Goal: Navigation & Orientation: Find specific page/section

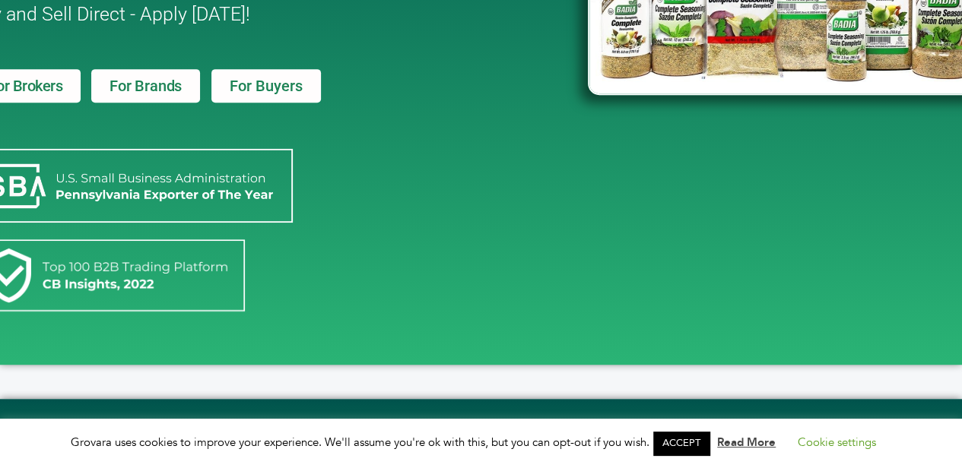
scroll to position [341, 0]
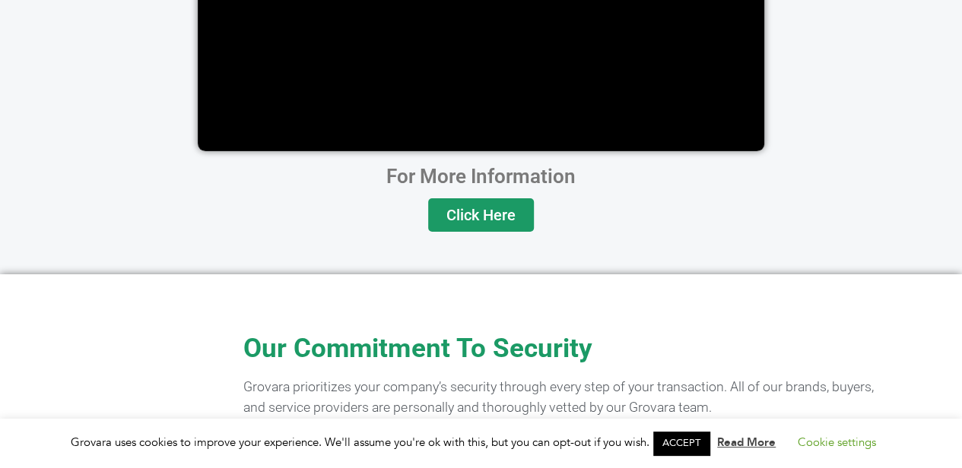
scroll to position [3064, 0]
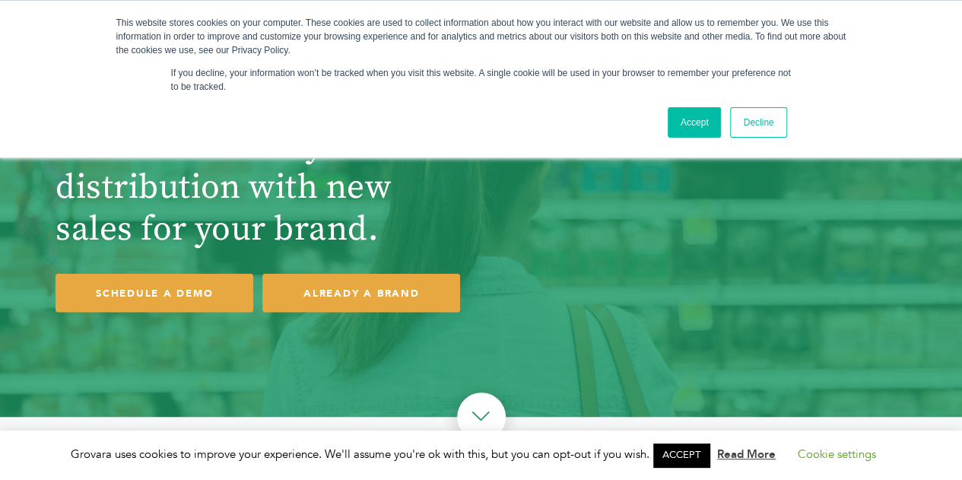
scroll to position [52, 0]
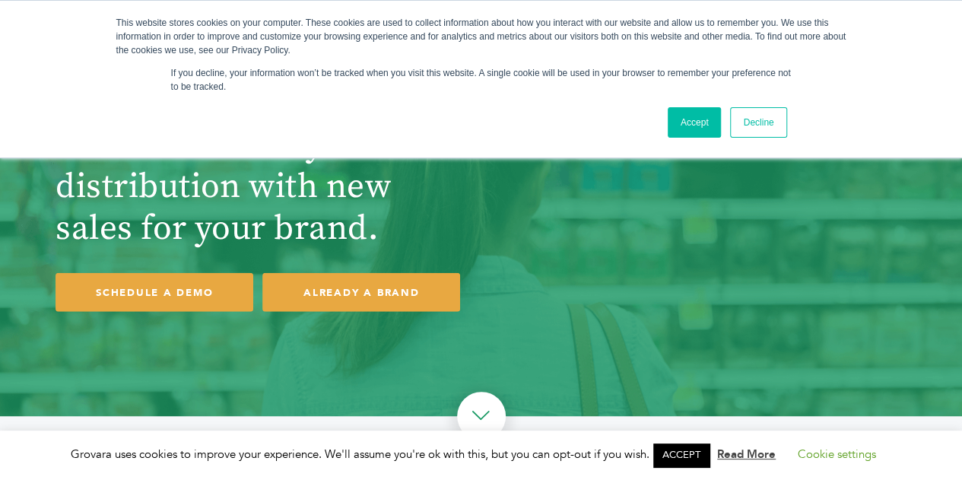
click at [755, 124] on link "Decline" at bounding box center [758, 122] width 56 height 30
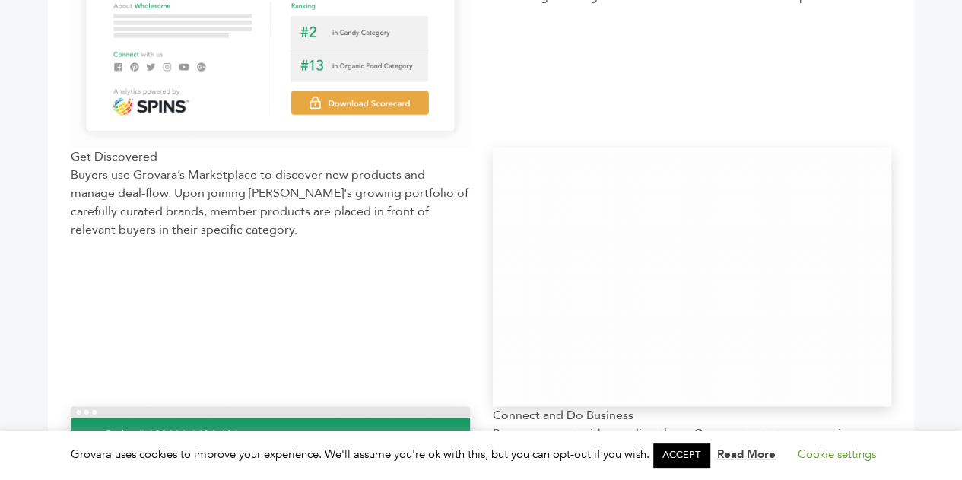
scroll to position [0, 0]
